Goal: Transaction & Acquisition: Obtain resource

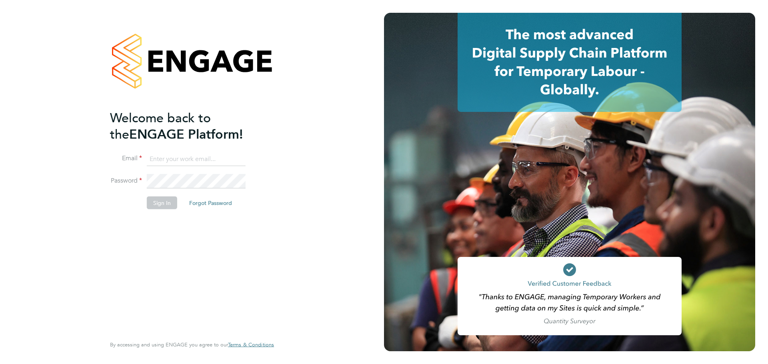
type input "[PERSON_NAME][EMAIL_ADDRESS][DOMAIN_NAME]"
click at [168, 203] on button "Sign In" at bounding box center [162, 203] width 30 height 13
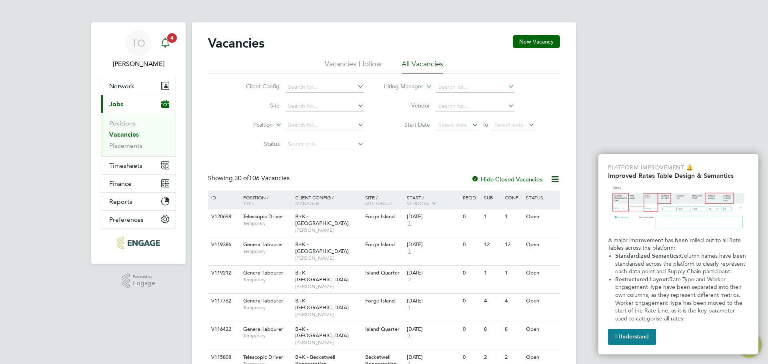
click at [169, 38] on span "4" at bounding box center [172, 38] width 10 height 10
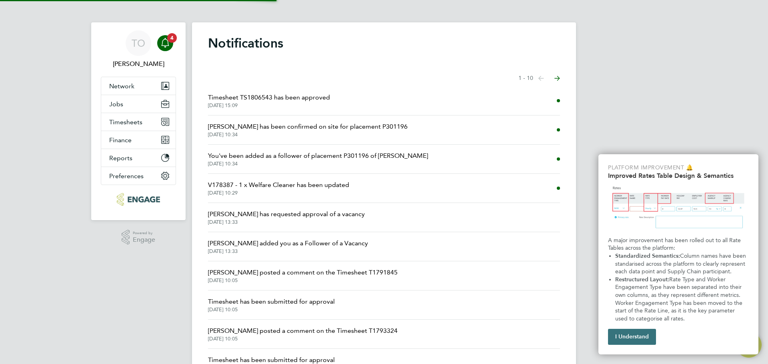
click at [640, 335] on button "I Understand" at bounding box center [632, 337] width 48 height 16
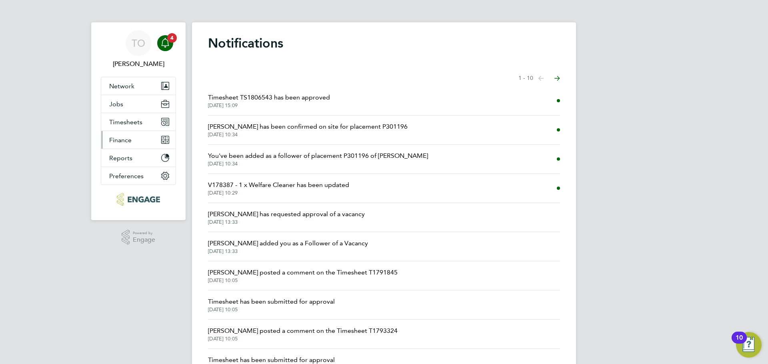
click at [133, 139] on button "Finance" at bounding box center [138, 140] width 74 height 18
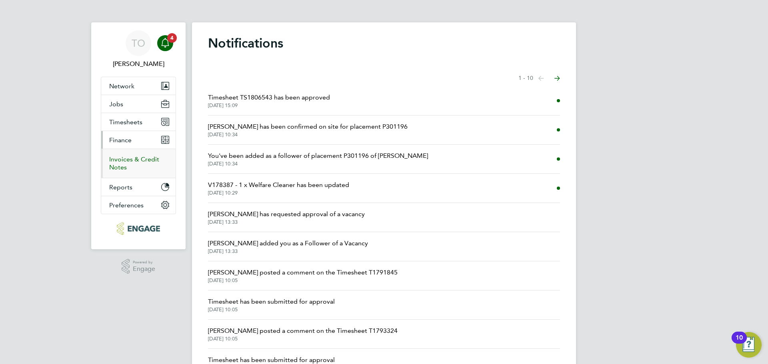
click at [141, 159] on link "Invoices & Credit Notes" at bounding box center [134, 164] width 50 height 16
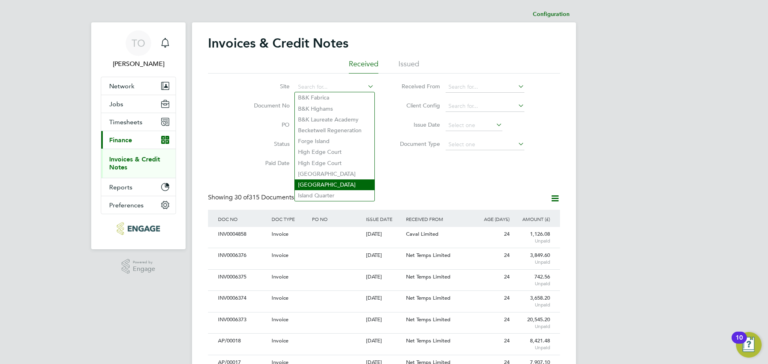
click at [338, 179] on li "[GEOGRAPHIC_DATA]" at bounding box center [335, 184] width 80 height 11
type input "[GEOGRAPHIC_DATA]"
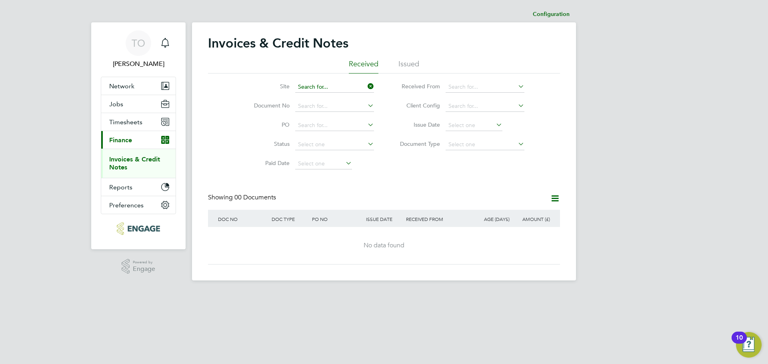
click at [337, 85] on input at bounding box center [334, 87] width 79 height 11
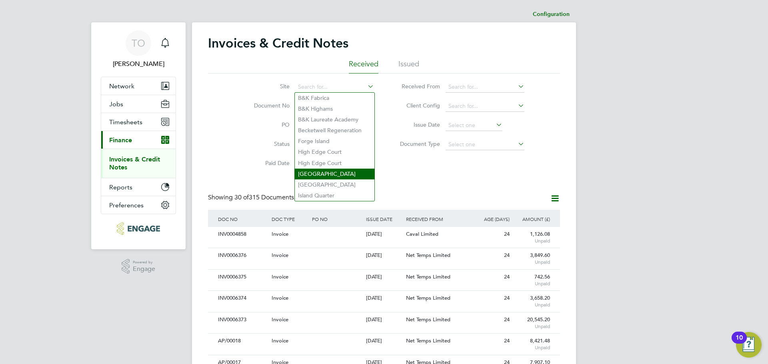
click at [334, 172] on li "[GEOGRAPHIC_DATA]" at bounding box center [335, 174] width 80 height 11
type input "[GEOGRAPHIC_DATA]"
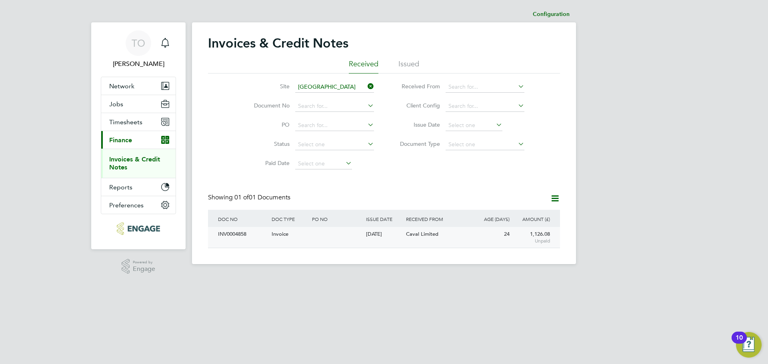
click at [336, 237] on div at bounding box center [337, 234] width 54 height 15
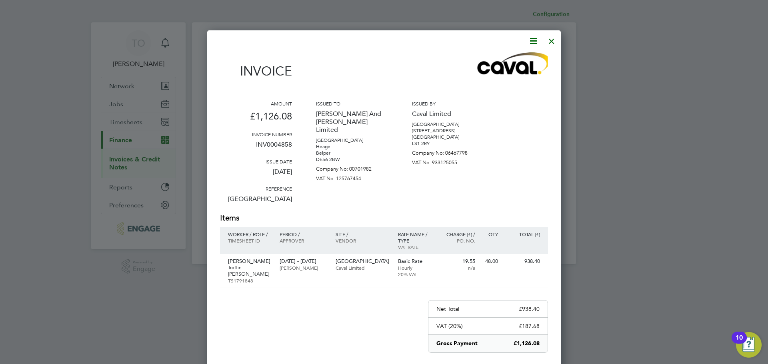
click at [532, 40] on icon at bounding box center [533, 41] width 10 height 10
click at [521, 56] on li "Download Invoice" at bounding box center [508, 59] width 55 height 11
